Goal: Communication & Community: Answer question/provide support

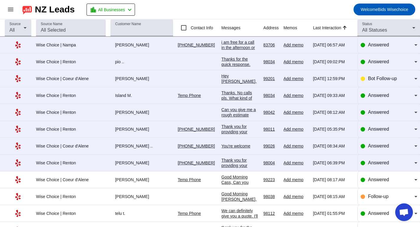
click at [223, 149] on div "You're welcome" at bounding box center [240, 145] width 37 height 5
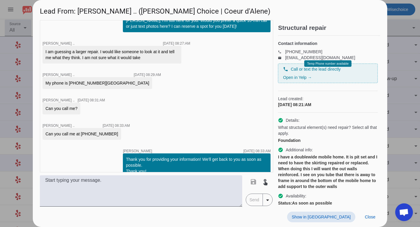
scroll to position [56, 0]
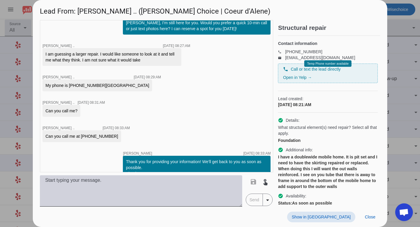
click at [59, 187] on textarea at bounding box center [141, 190] width 202 height 31
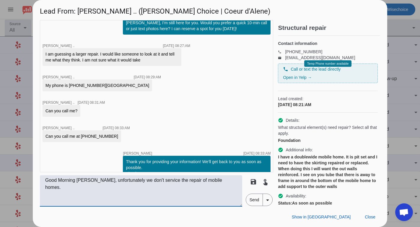
type textarea "Good Morning [PERSON_NAME], unfortunately we don't service the repair of mobile…"
click at [255, 202] on span "Send" at bounding box center [254, 200] width 17 height 12
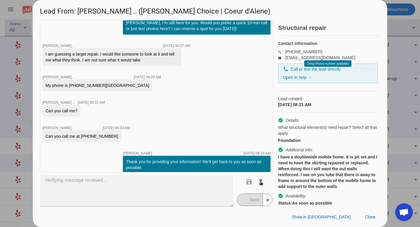
scroll to position [99, 0]
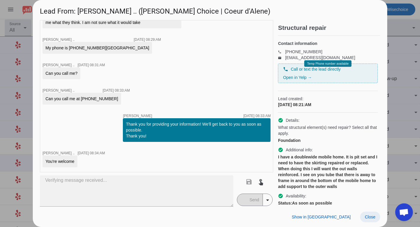
click at [371, 219] on span at bounding box center [370, 217] width 20 height 11
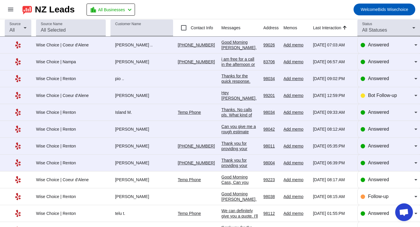
click at [230, 166] on div "Thank you for providing your information! We'll get back to you as soon as poss…" at bounding box center [240, 179] width 37 height 43
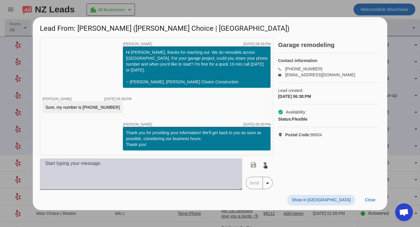
click at [63, 160] on textarea at bounding box center [141, 173] width 202 height 31
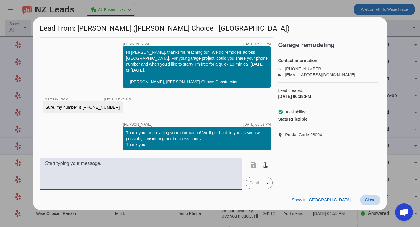
click at [375, 200] on span at bounding box center [370, 200] width 20 height 11
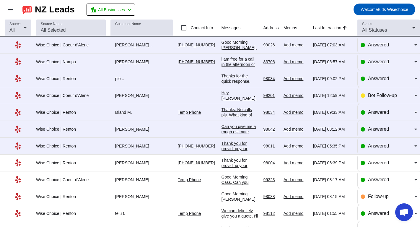
click at [228, 150] on div "Thank you for providing your information! We'll get back to you as soon as poss…" at bounding box center [240, 162] width 37 height 43
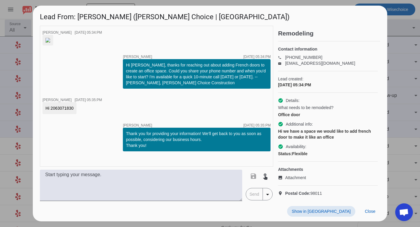
scroll to position [21, 0]
click at [375, 214] on span "Close" at bounding box center [370, 211] width 11 height 5
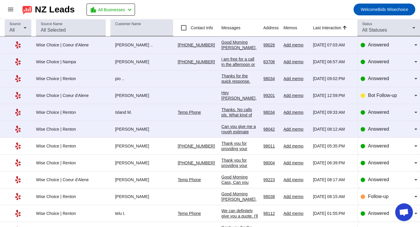
click at [226, 115] on div "Thanks. No calls pls. What kind of pics you need? If you can specify I can take…" at bounding box center [240, 125] width 37 height 37
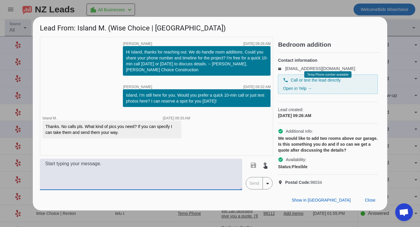
click at [68, 166] on textarea at bounding box center [141, 174] width 202 height 31
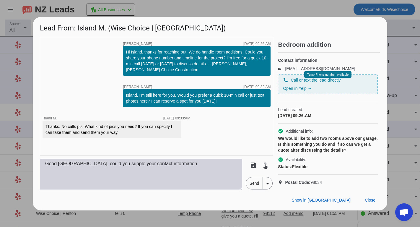
click at [168, 168] on textarea "Good [GEOGRAPHIC_DATA], could you supple your contact information" at bounding box center [141, 174] width 202 height 31
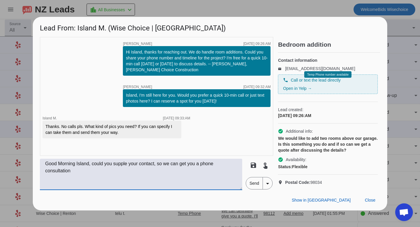
click at [207, 166] on textarea "Good Morning Island, could you supple your contact, so we can get you a phone c…" at bounding box center [141, 174] width 202 height 31
click at [212, 170] on textarea "Good Morning Island, could you supple your contact, so we can get you a phone c…" at bounding box center [141, 174] width 202 height 31
type textarea "Good Morning Island, could you supple your contact, so we can get you a phone c…"
click at [253, 189] on span "Send" at bounding box center [254, 183] width 17 height 12
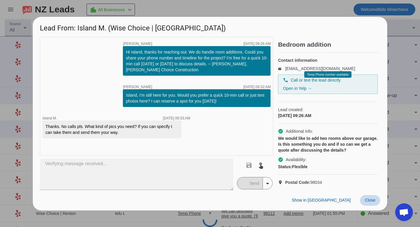
click at [375, 206] on span at bounding box center [370, 200] width 20 height 11
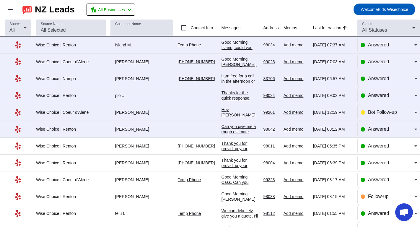
click at [223, 115] on div "Hey [PERSON_NAME], still here if you need me. You've got two easy options: a) Q…" at bounding box center [240, 144] width 37 height 74
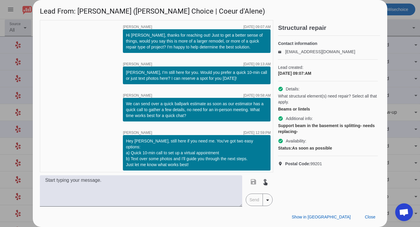
click at [394, 28] on div at bounding box center [210, 113] width 420 height 227
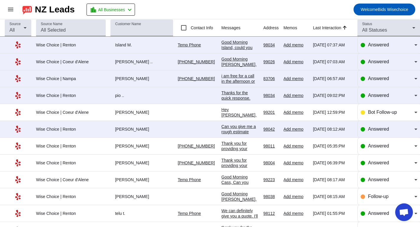
click at [222, 94] on div "Thanks for the quick response. $180 per sq foot is about double my budget. Than…" at bounding box center [240, 106] width 37 height 32
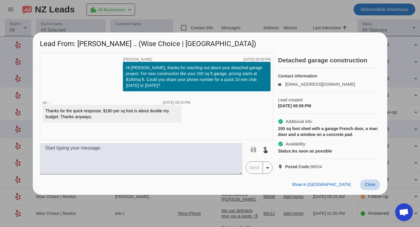
click at [369, 187] on span "Close" at bounding box center [370, 184] width 11 height 5
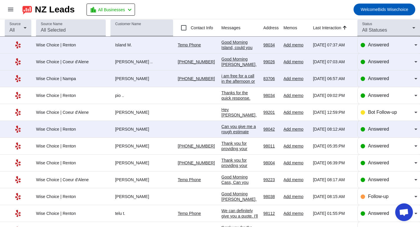
click at [223, 74] on td "i am free for a call in the afternoon or evenings [DATE] 06:57:AM" at bounding box center [243, 78] width 42 height 17
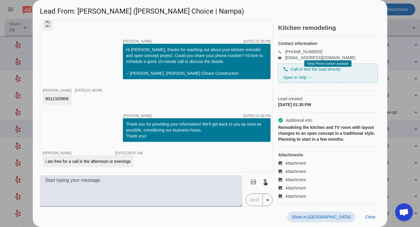
scroll to position [241, 0]
click at [41, 9] on h1 "Lead From: [PERSON_NAME] ([PERSON_NAME] Choice | Nampa)" at bounding box center [210, 10] width 355 height 20
click at [368, 219] on span "Close" at bounding box center [370, 217] width 11 height 5
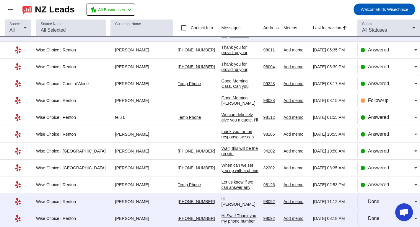
scroll to position [0, 0]
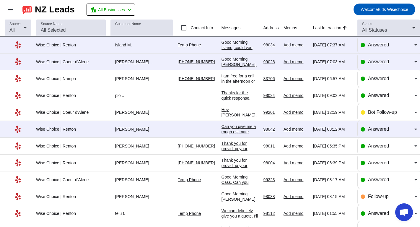
click at [222, 64] on div "Good Morning [PERSON_NAME], unfortunately we don't service the repair of mobile…" at bounding box center [240, 72] width 37 height 32
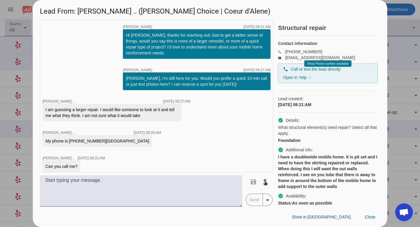
scroll to position [130, 0]
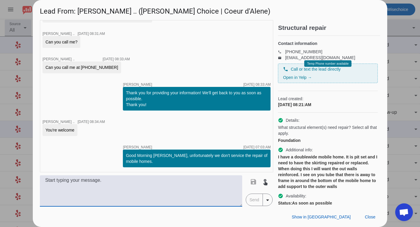
click at [67, 185] on textarea at bounding box center [141, 190] width 202 height 31
type textarea "unfortunately; We dong work on mobile homes"
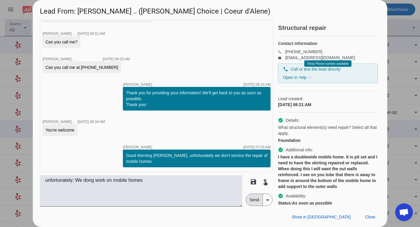
click at [256, 200] on span "Send" at bounding box center [254, 200] width 17 height 12
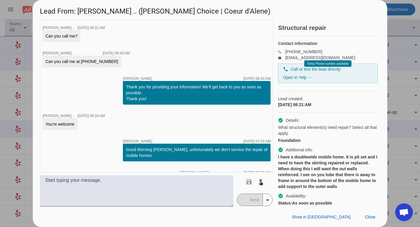
scroll to position [156, 0]
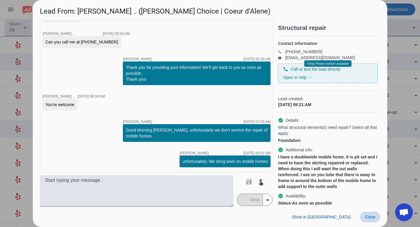
click at [366, 217] on span "Close" at bounding box center [370, 217] width 11 height 5
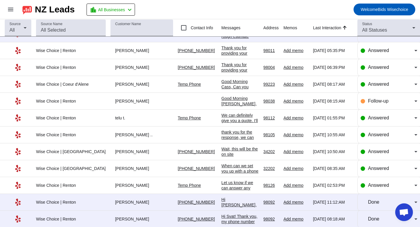
scroll to position [101, 0]
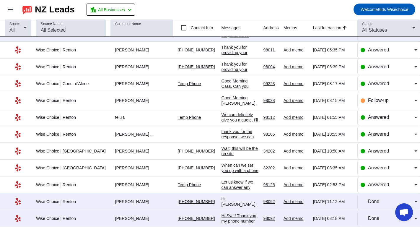
click at [222, 169] on div "When can we set you up with a phone consultation?" at bounding box center [240, 171] width 37 height 16
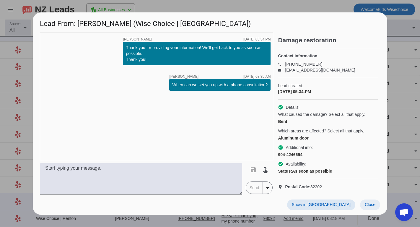
click at [375, 207] on span "Close" at bounding box center [370, 204] width 11 height 5
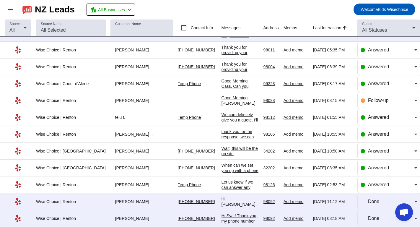
click at [225, 150] on div "Wait, this will be the on site appointment, so from [DATE] On." at bounding box center [240, 156] width 37 height 21
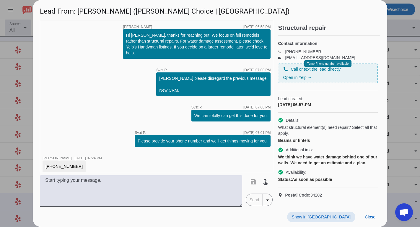
scroll to position [81, 0]
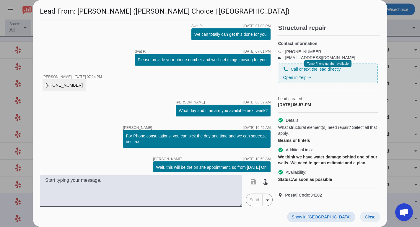
click at [362, 217] on span at bounding box center [370, 217] width 20 height 11
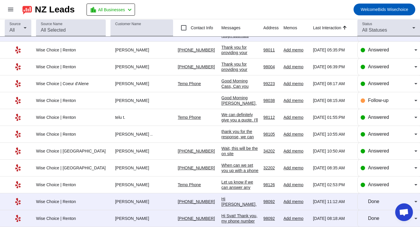
click at [222, 100] on div "Good Morning [PERSON_NAME], Reaching out regarding your project. We would like …" at bounding box center [240, 113] width 37 height 37
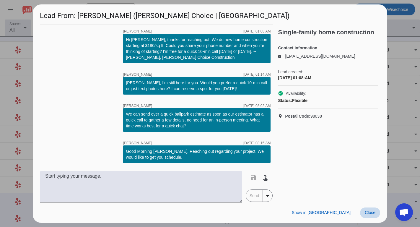
click at [368, 212] on span "Close" at bounding box center [370, 212] width 11 height 5
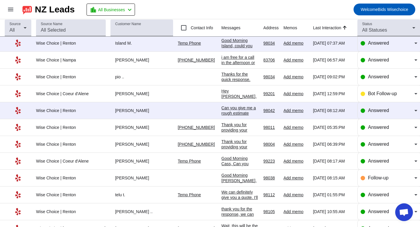
scroll to position [10, 0]
